Goal: Task Accomplishment & Management: Complete application form

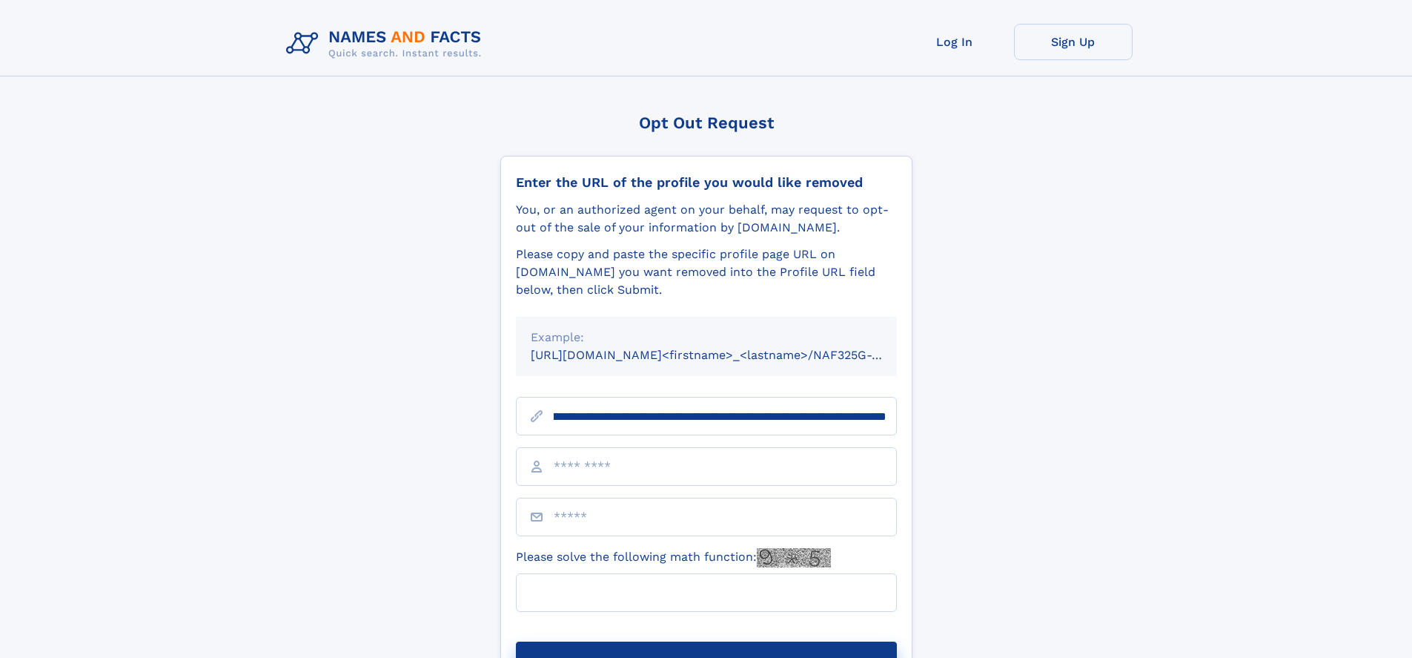
scroll to position [0, 162]
type input "**********"
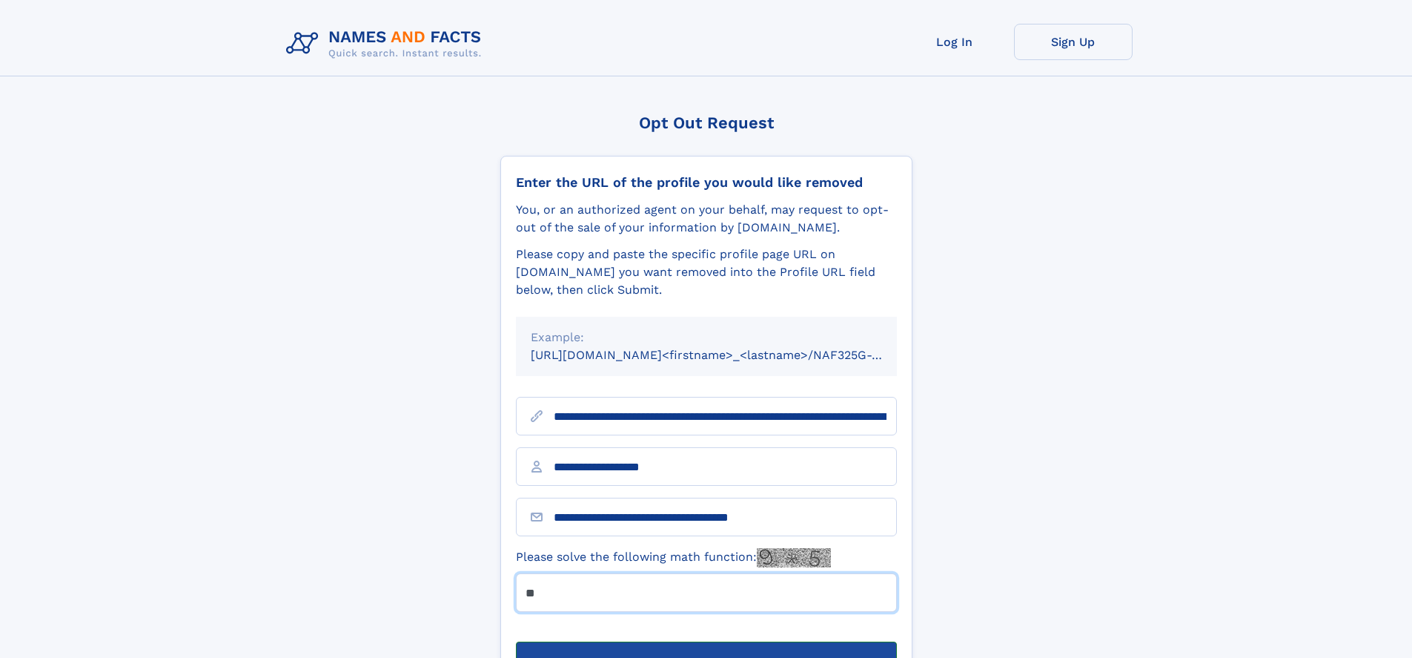
type input "**"
click at [706, 641] on button "Submit Opt Out Request" at bounding box center [706, 664] width 381 height 47
